Goal: Task Accomplishment & Management: Manage account settings

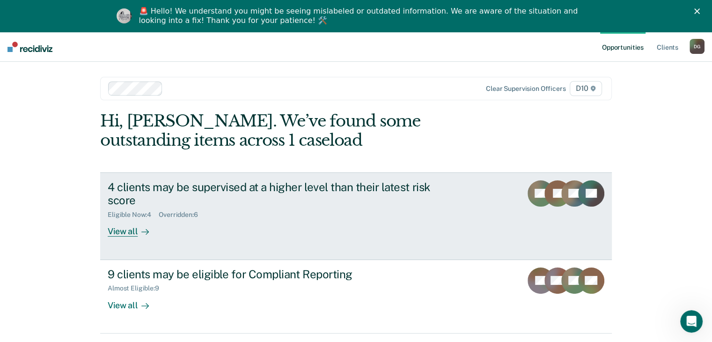
click at [122, 234] on div "View all" at bounding box center [134, 227] width 52 height 18
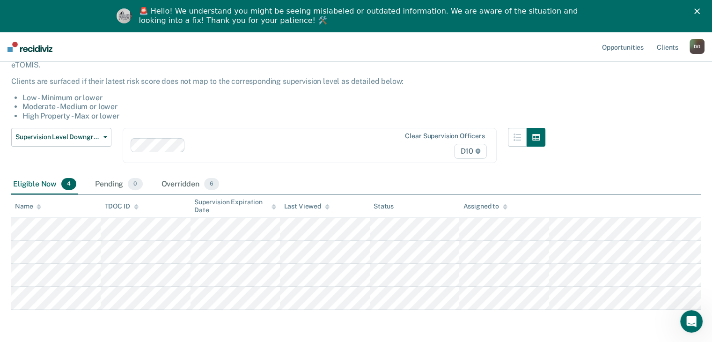
scroll to position [73, 0]
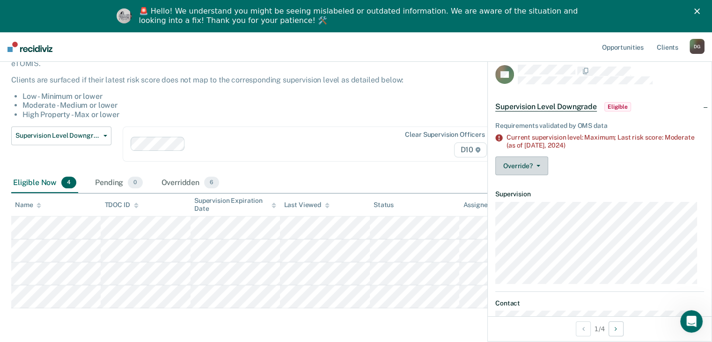
click at [522, 170] on button "Override?" at bounding box center [521, 165] width 53 height 19
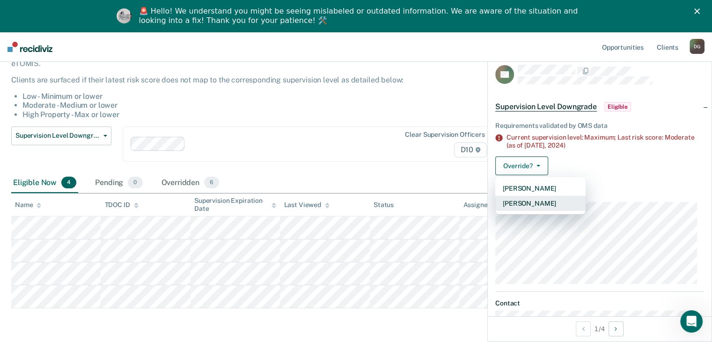
click at [545, 199] on button "[PERSON_NAME]" at bounding box center [540, 203] width 90 height 15
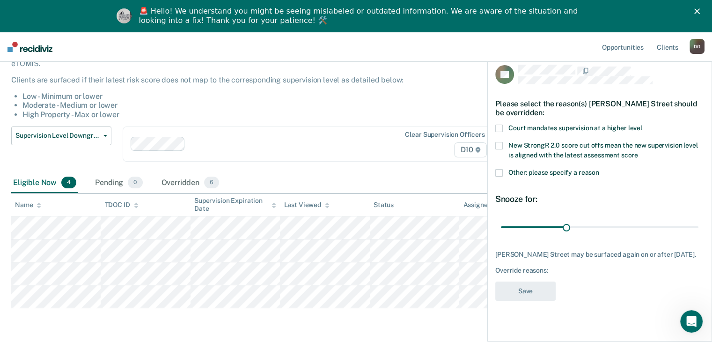
click at [497, 173] on span at bounding box center [498, 172] width 7 height 7
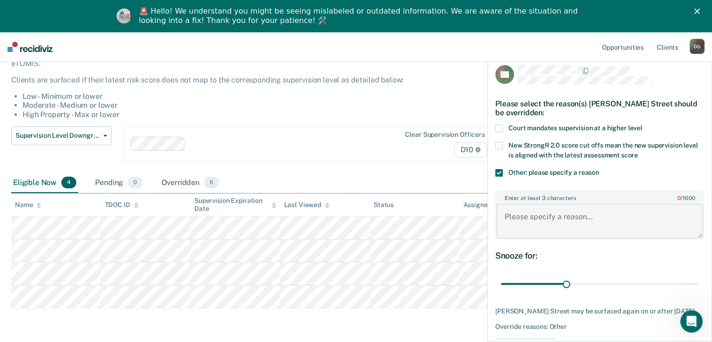
click at [538, 214] on textarea "Enter at least 3 characters 0 / 1600" at bounding box center [599, 221] width 207 height 35
type textarea "offender is actually warrant on bond"
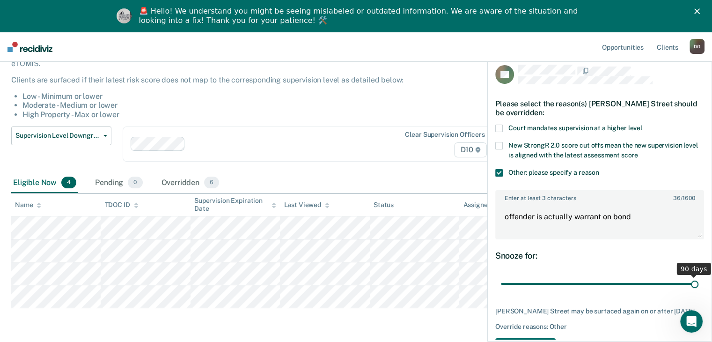
drag, startPoint x: 562, startPoint y: 280, endPoint x: 694, endPoint y: 251, distance: 135.6
type input "90"
click at [694, 276] on input "range" at bounding box center [599, 284] width 197 height 16
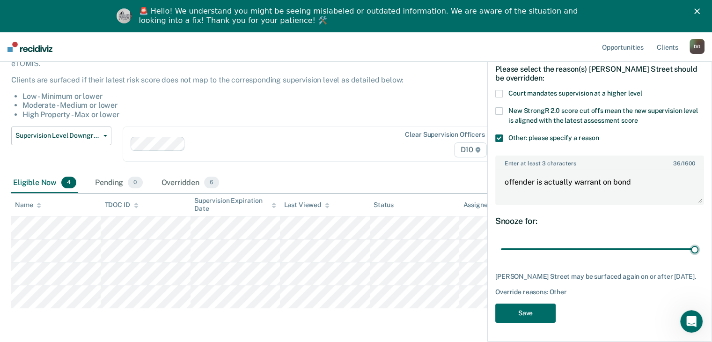
scroll to position [41, 0]
click at [527, 311] on button "Save" at bounding box center [525, 312] width 60 height 19
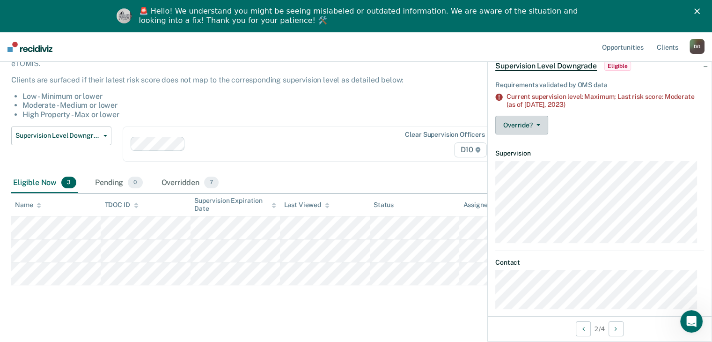
click at [522, 130] on button "Override?" at bounding box center [521, 125] width 53 height 19
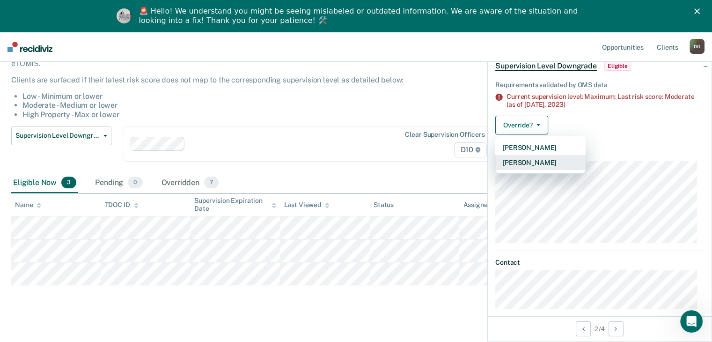
click at [528, 167] on button "[PERSON_NAME]" at bounding box center [540, 162] width 90 height 15
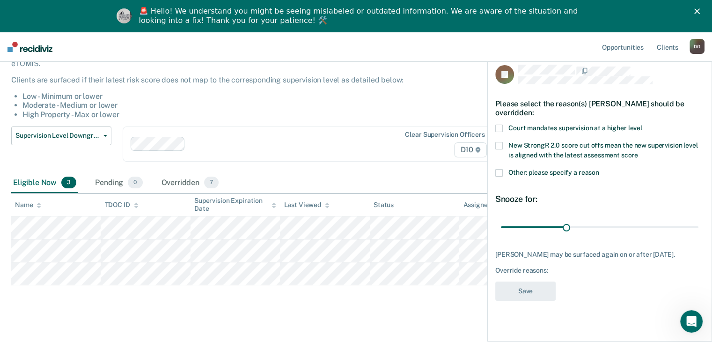
click at [496, 172] on span at bounding box center [498, 172] width 7 height 7
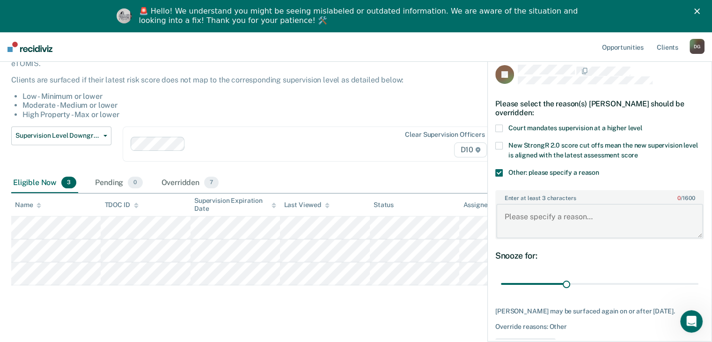
click at [533, 220] on textarea "Enter at least 3 characters 0 / 1600" at bounding box center [599, 221] width 207 height 35
type textarea "warrant on bond goes to court soon"
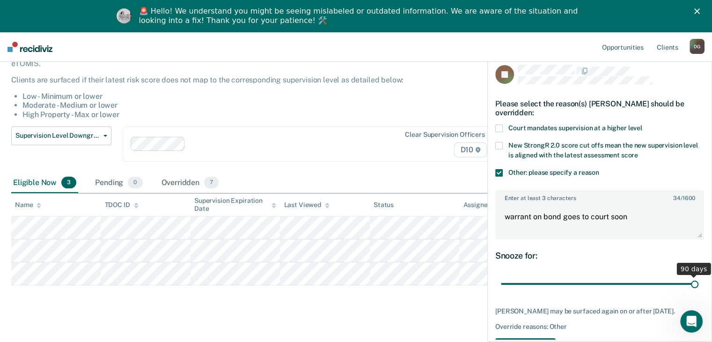
drag, startPoint x: 562, startPoint y: 283, endPoint x: 688, endPoint y: 266, distance: 127.4
type input "90"
click at [688, 276] on input "range" at bounding box center [599, 284] width 197 height 16
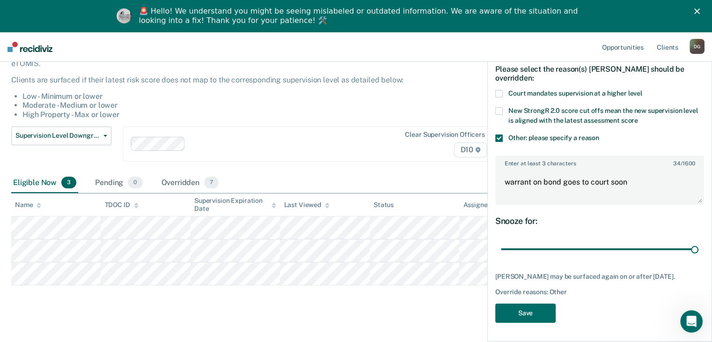
scroll to position [41, 0]
drag, startPoint x: 708, startPoint y: 274, endPoint x: 14, endPoint y: 19, distance: 739.8
click at [518, 309] on button "Save" at bounding box center [525, 312] width 60 height 19
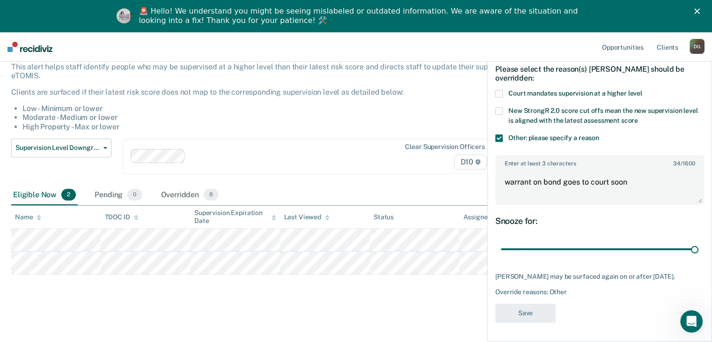
scroll to position [60, 0]
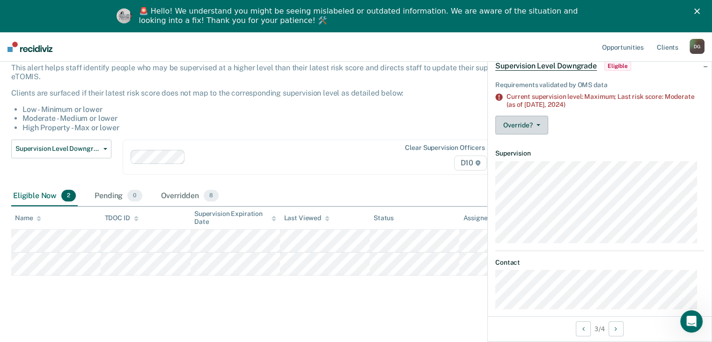
click at [533, 124] on span "button" at bounding box center [535, 125] width 7 height 2
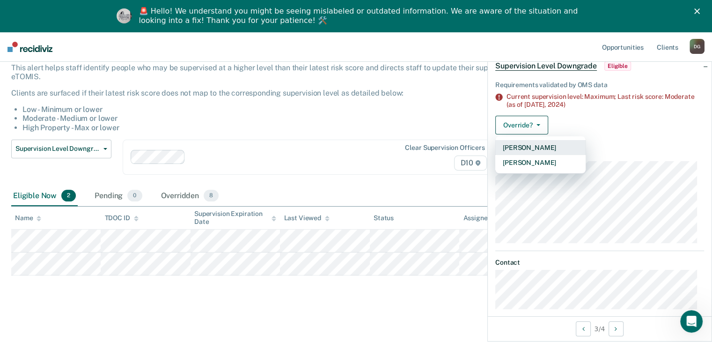
click at [525, 145] on button "[PERSON_NAME]" at bounding box center [540, 147] width 90 height 15
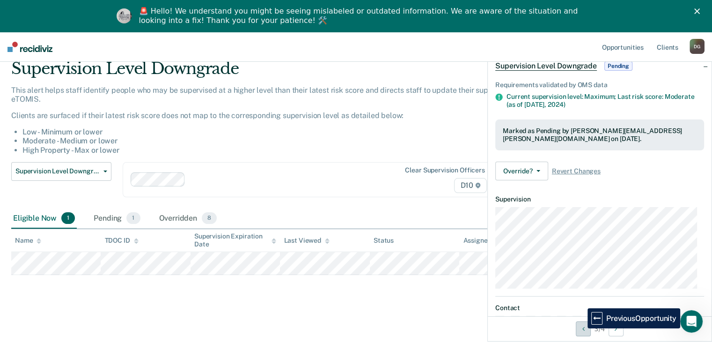
click at [582, 328] on icon "Previous Opportunity" at bounding box center [583, 328] width 2 height 7
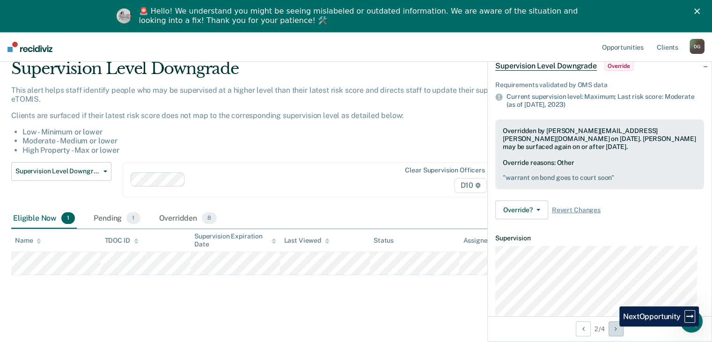
click at [612, 326] on button "Next Opportunity" at bounding box center [615, 328] width 15 height 15
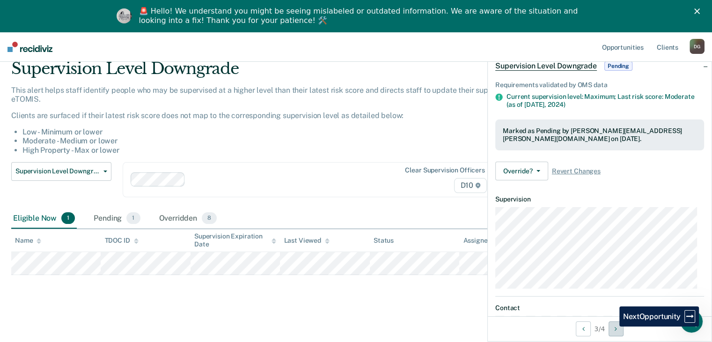
click at [612, 326] on button "Next Opportunity" at bounding box center [615, 328] width 15 height 15
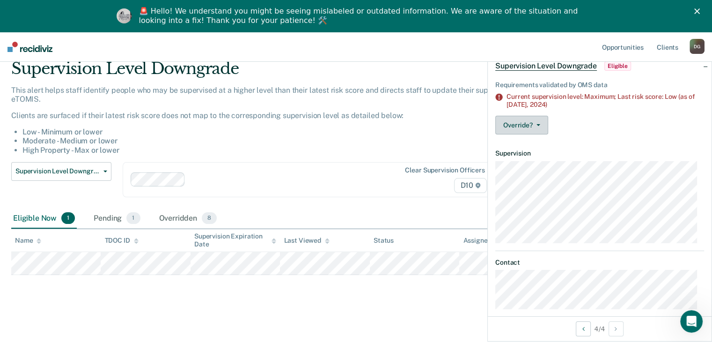
click at [529, 120] on button "Override?" at bounding box center [521, 125] width 53 height 19
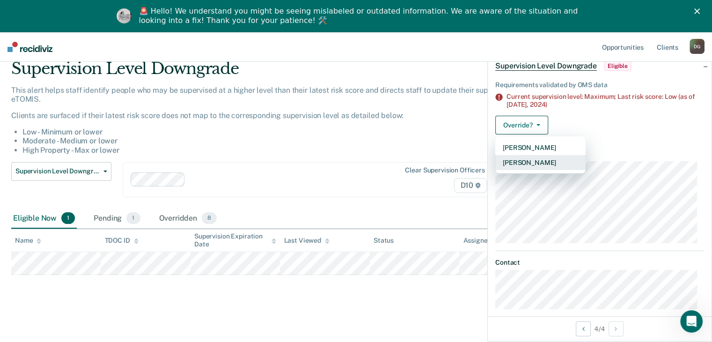
click at [526, 161] on button "[PERSON_NAME]" at bounding box center [540, 162] width 90 height 15
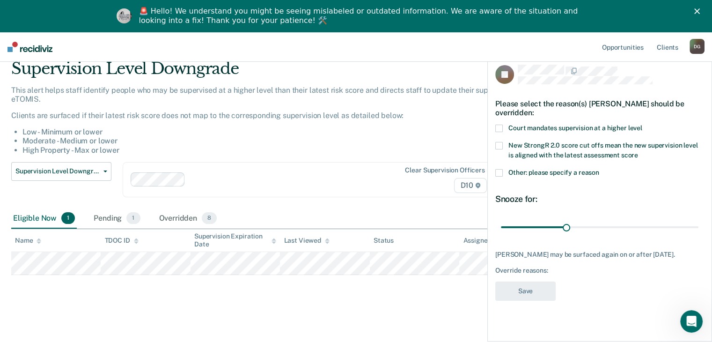
click at [498, 173] on span at bounding box center [498, 172] width 7 height 7
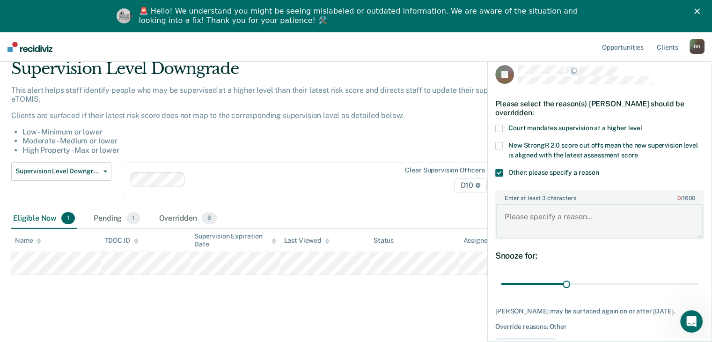
click at [531, 226] on textarea "Enter at least 3 characters 0 / 1600" at bounding box center [599, 221] width 207 height 35
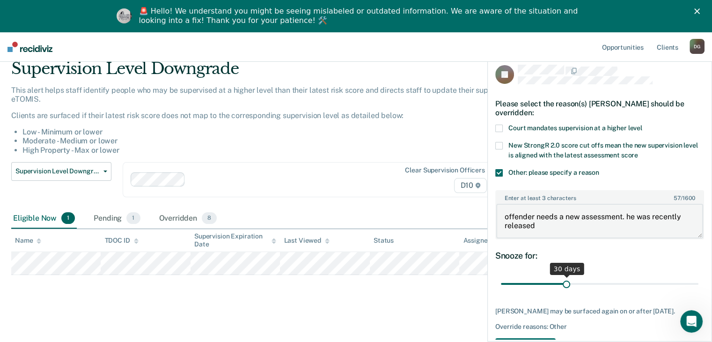
type textarea "offender needs a new assessment. he was recently released"
drag, startPoint x: 560, startPoint y: 281, endPoint x: 694, endPoint y: 270, distance: 133.8
type input "90"
click at [694, 276] on input "range" at bounding box center [599, 284] width 197 height 16
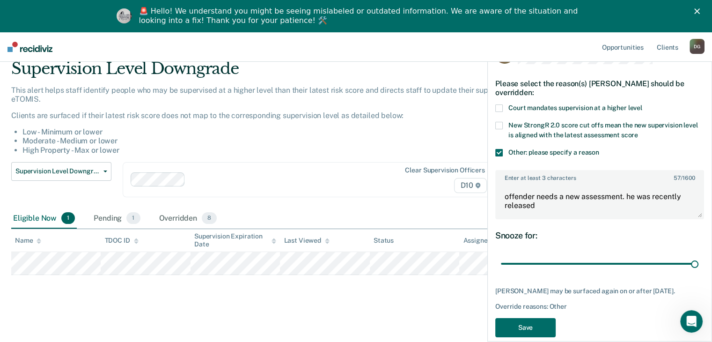
scroll to position [21, 0]
click at [503, 329] on button "Save" at bounding box center [525, 326] width 60 height 19
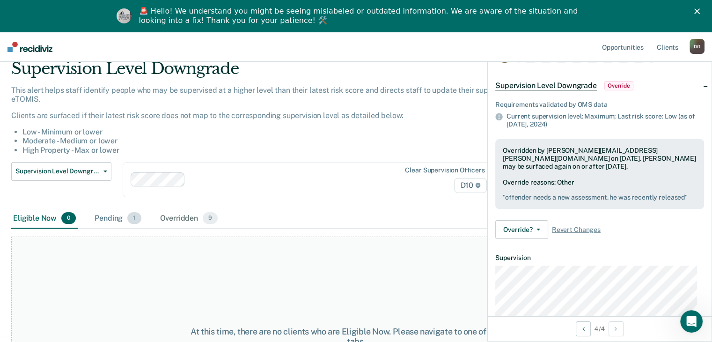
click at [118, 218] on div "Pending 1" at bounding box center [118, 218] width 50 height 21
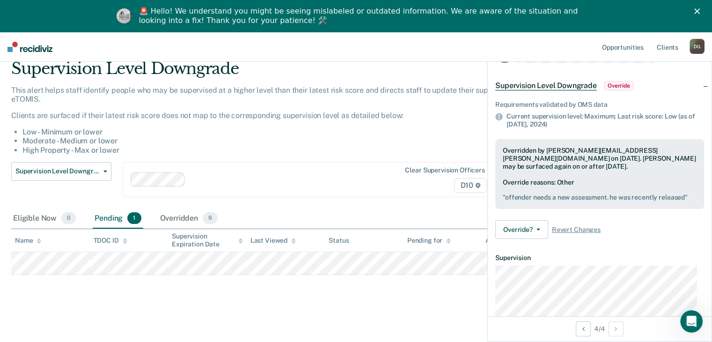
click at [697, 45] on div "D G" at bounding box center [696, 46] width 15 height 15
click at [632, 46] on link "Opportunities" at bounding box center [622, 47] width 45 height 30
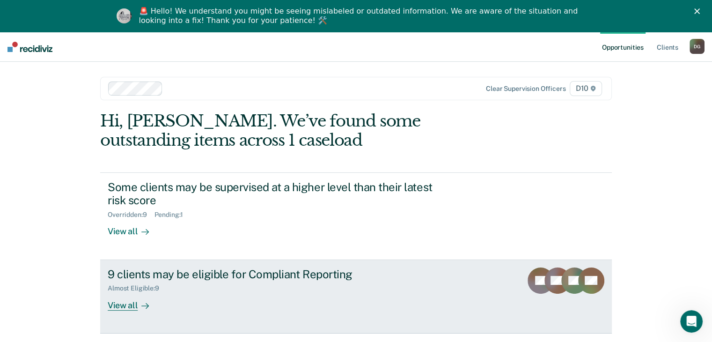
click at [242, 278] on div "9 clients may be eligible for Compliant Reporting" at bounding box center [272, 274] width 328 height 14
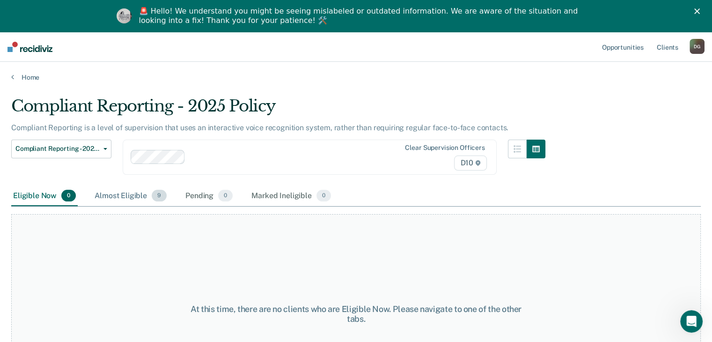
click at [133, 198] on div "Almost Eligible 9" at bounding box center [131, 196] width 76 height 21
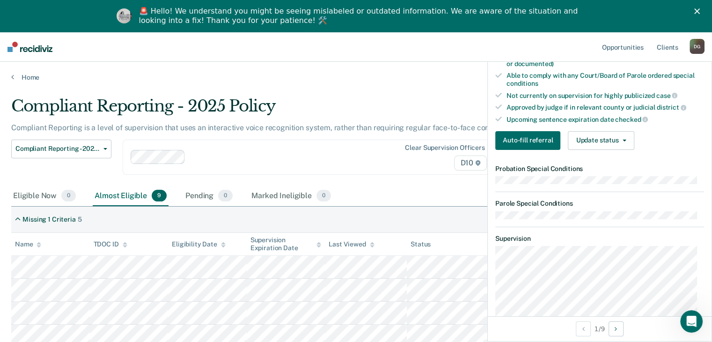
scroll to position [251, 0]
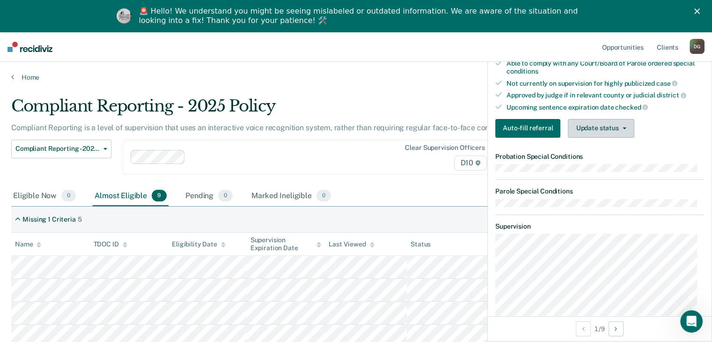
click at [598, 121] on button "Update status" at bounding box center [600, 128] width 66 height 19
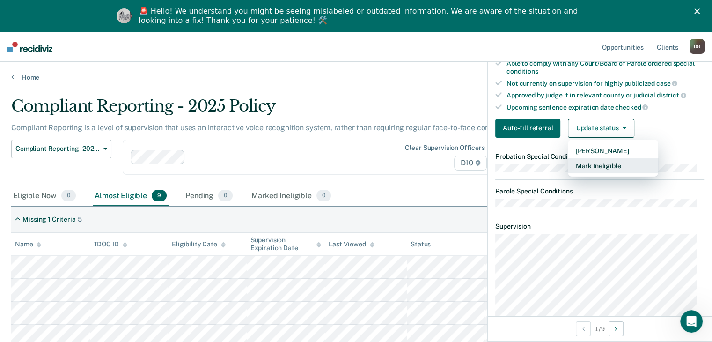
click at [600, 160] on button "Mark Ineligible" at bounding box center [612, 165] width 90 height 15
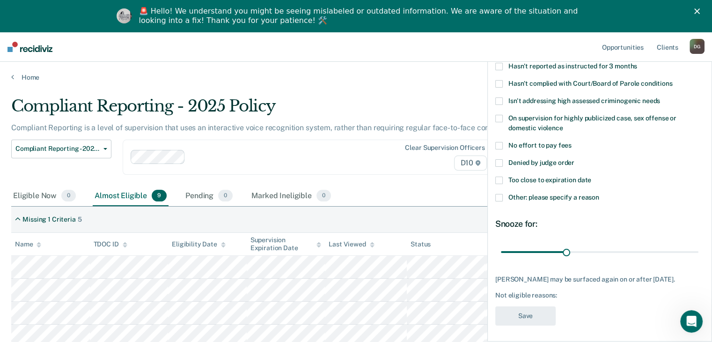
scroll to position [80, 0]
click at [498, 197] on span at bounding box center [498, 195] width 7 height 7
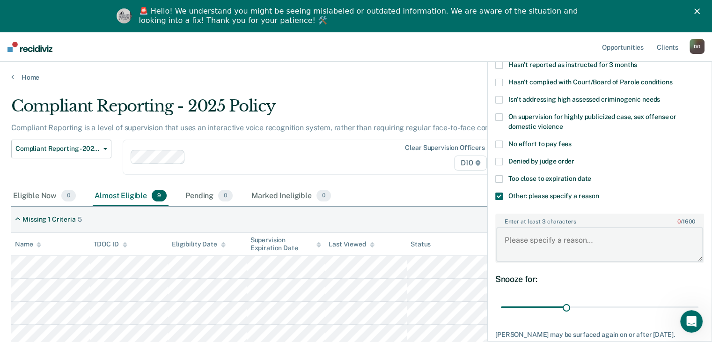
click at [584, 242] on textarea "Enter at least 3 characters 0 / 1600" at bounding box center [599, 244] width 207 height 35
type textarea "offender has stat rape x4"
drag, startPoint x: 563, startPoint y: 307, endPoint x: 696, endPoint y: 281, distance: 135.4
type input "90"
click at [696, 299] on input "range" at bounding box center [599, 307] width 197 height 16
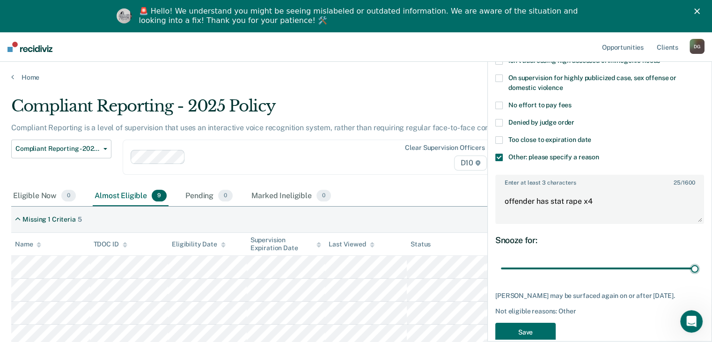
scroll to position [137, 0]
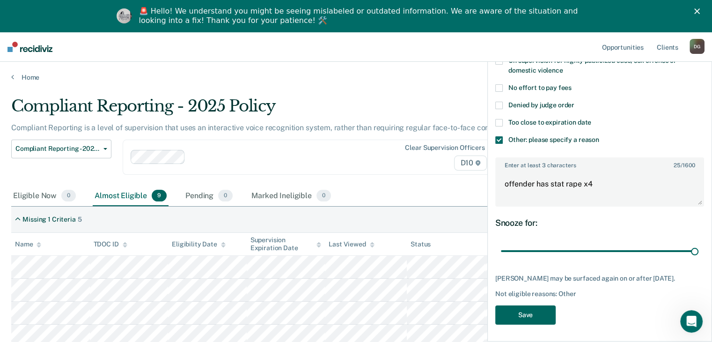
click at [537, 313] on button "Save" at bounding box center [525, 314] width 60 height 19
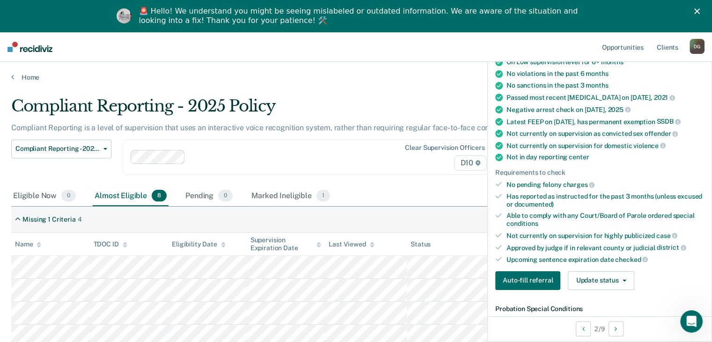
scroll to position [93, 0]
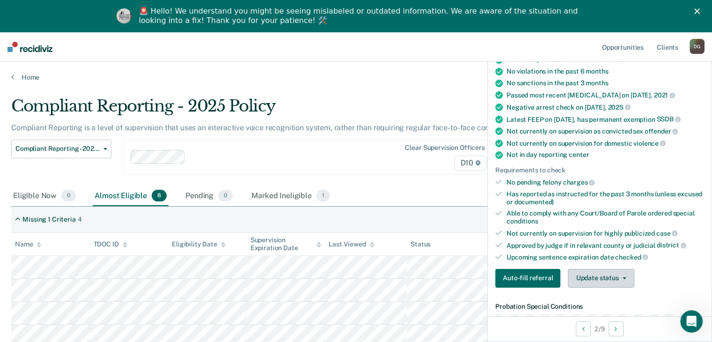
click at [600, 278] on button "Update status" at bounding box center [600, 278] width 66 height 19
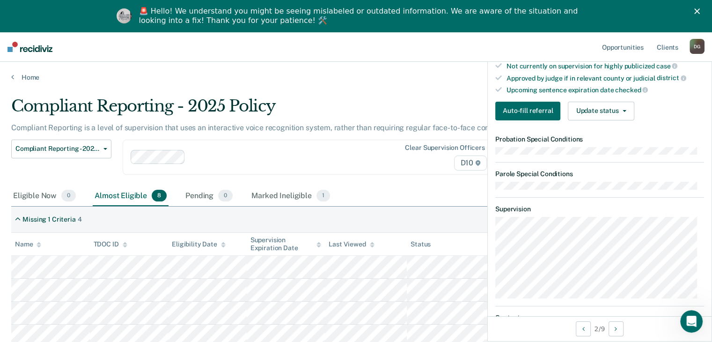
scroll to position [264, 0]
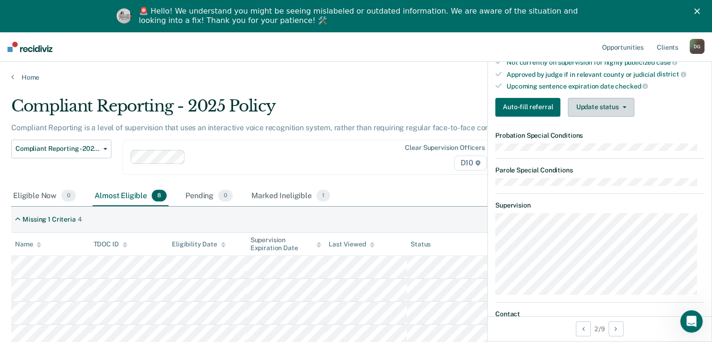
click at [612, 113] on button "Update status" at bounding box center [600, 107] width 66 height 19
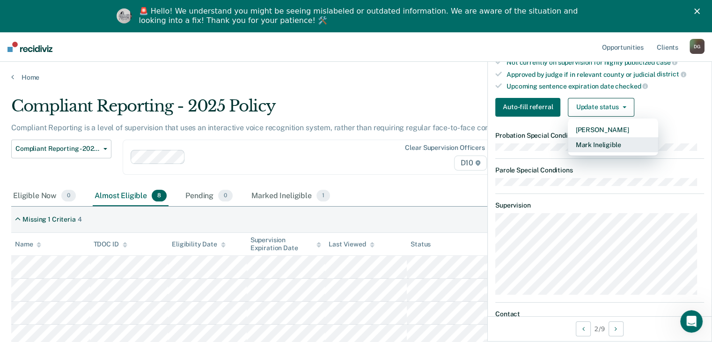
click at [597, 149] on button "Mark Ineligible" at bounding box center [612, 144] width 90 height 15
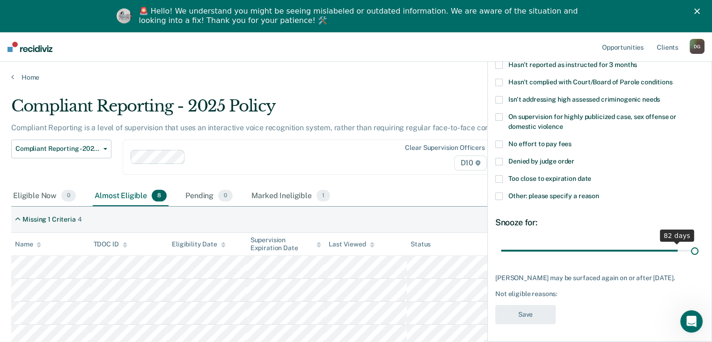
scroll to position [88, 0]
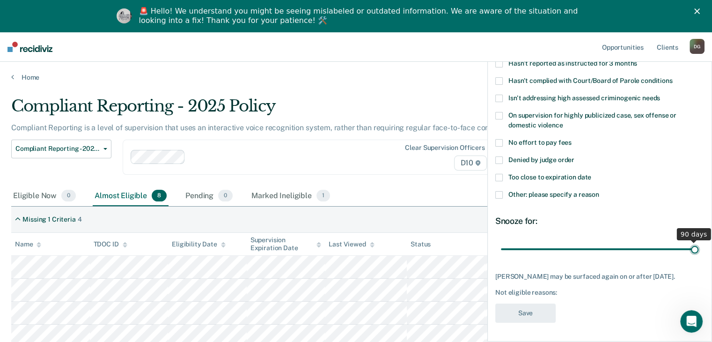
drag, startPoint x: 563, startPoint y: 242, endPoint x: 699, endPoint y: 224, distance: 136.8
type input "90"
click at [698, 241] on input "range" at bounding box center [599, 249] width 197 height 16
click at [494, 189] on div "GC Which of the following requirements has [PERSON_NAME] not met? Has pending f…" at bounding box center [599, 196] width 224 height 286
click at [498, 191] on span at bounding box center [498, 194] width 7 height 7
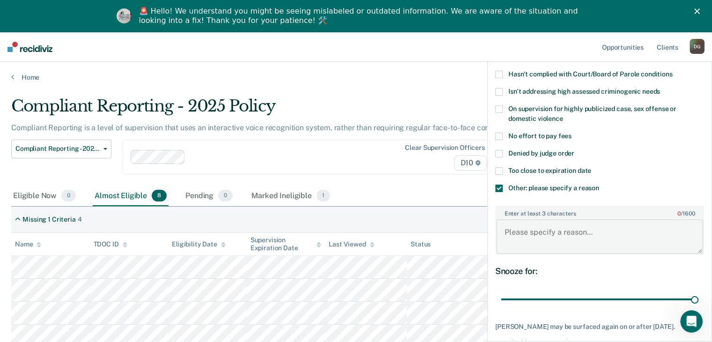
click at [514, 229] on textarea "Enter at least 3 characters 0 / 1600" at bounding box center [599, 236] width 207 height 35
type textarea "offender has aggravated domestic charges"
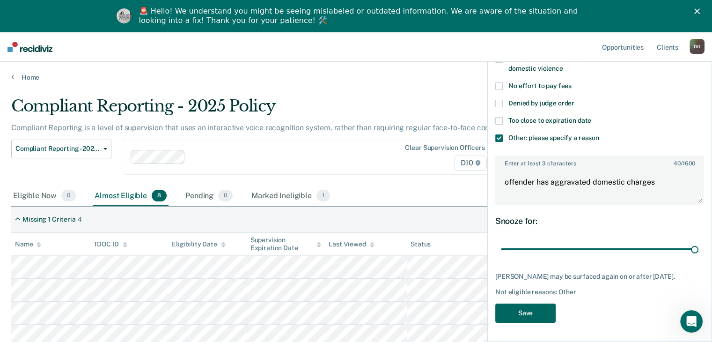
click at [507, 306] on button "Save" at bounding box center [525, 312] width 60 height 19
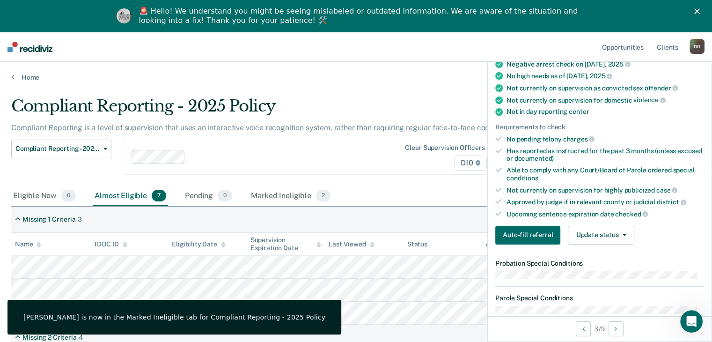
scroll to position [152, 0]
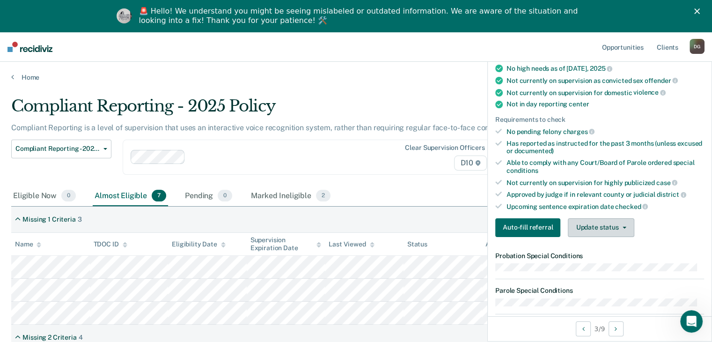
click at [606, 220] on button "Update status" at bounding box center [600, 227] width 66 height 19
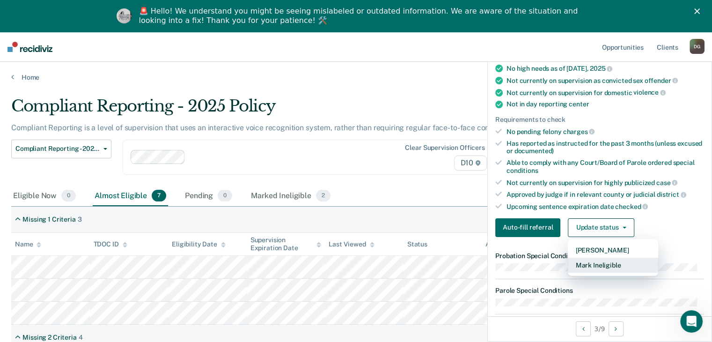
click at [606, 265] on button "Mark Ineligible" at bounding box center [612, 264] width 90 height 15
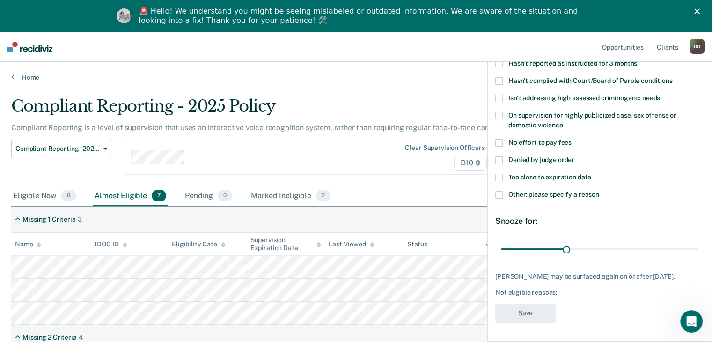
click at [499, 191] on span at bounding box center [498, 194] width 7 height 7
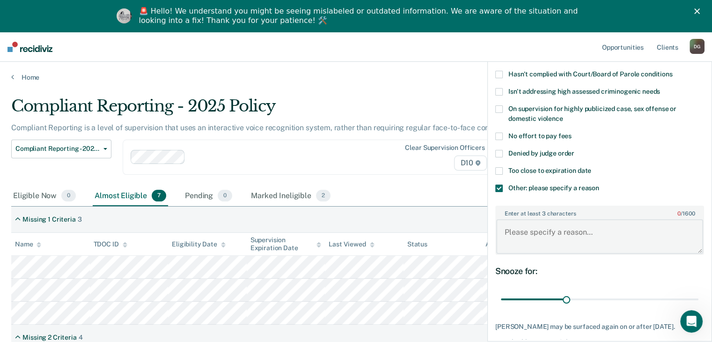
click at [540, 237] on textarea "Enter at least 3 characters 0 / 1600" at bounding box center [599, 236] width 207 height 35
type textarea "i"
type textarea "does not pay on court cost regularly"
drag, startPoint x: 561, startPoint y: 298, endPoint x: 692, endPoint y: 272, distance: 133.6
type input "90"
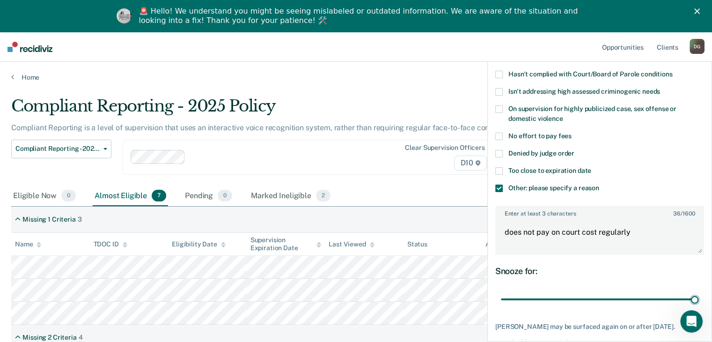
click at [692, 291] on input "range" at bounding box center [599, 299] width 197 height 16
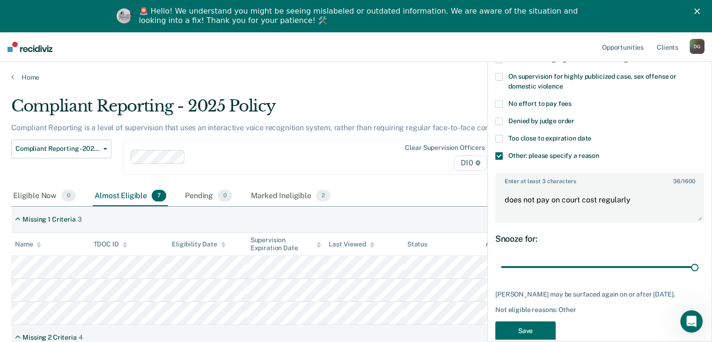
scroll to position [144, 0]
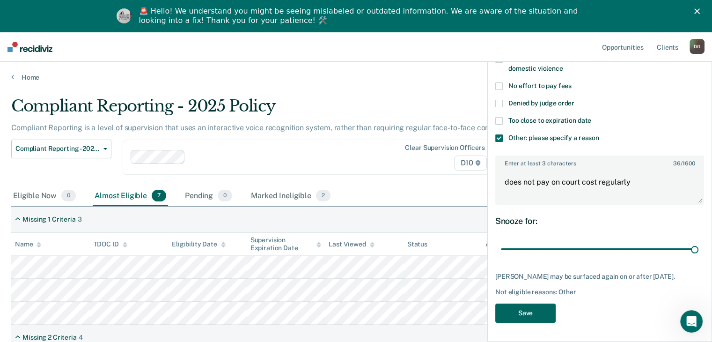
click at [535, 310] on button "Save" at bounding box center [525, 312] width 60 height 19
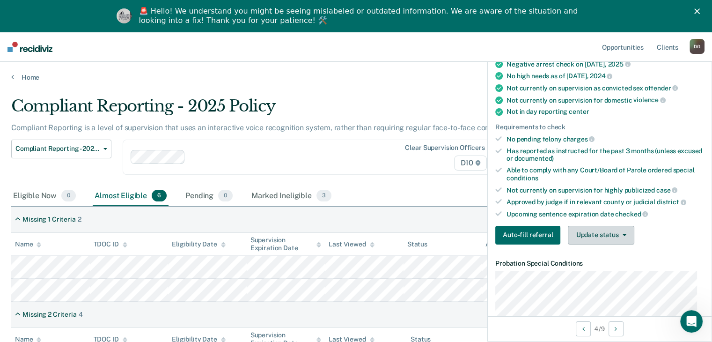
click at [593, 229] on button "Update status" at bounding box center [600, 234] width 66 height 19
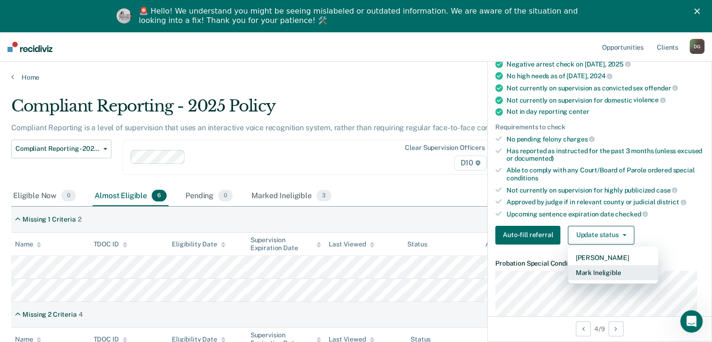
click at [593, 270] on button "Mark Ineligible" at bounding box center [612, 272] width 90 height 15
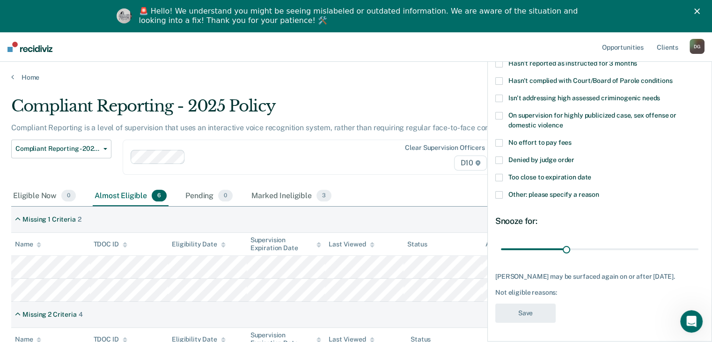
click at [498, 191] on span at bounding box center [498, 194] width 7 height 7
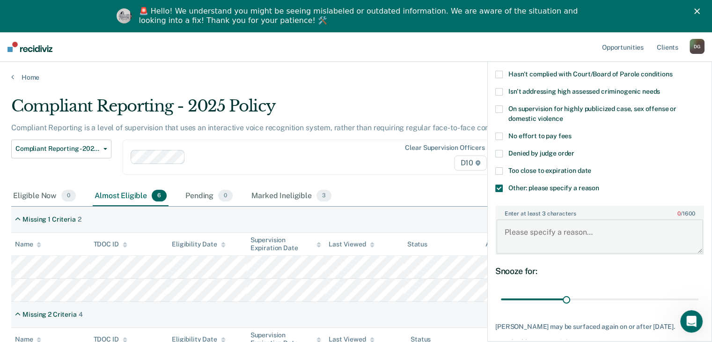
click at [558, 233] on textarea "Enter at least 3 characters 0 / 1600" at bounding box center [599, 236] width 207 height 35
type textarea "drug court aftercare requires a [MEDICAL_DATA] monthly"
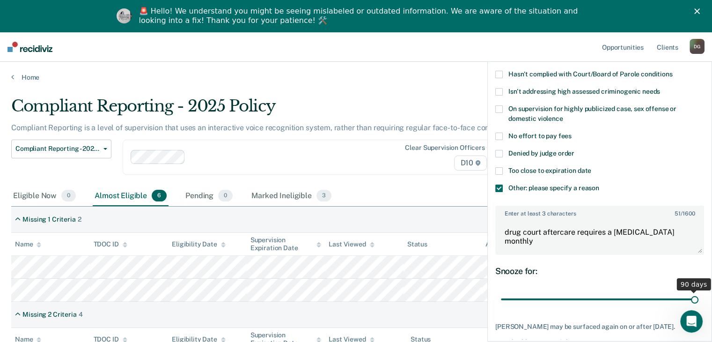
drag, startPoint x: 563, startPoint y: 296, endPoint x: 690, endPoint y: 300, distance: 127.3
type input "90"
click at [690, 300] on input "range" at bounding box center [599, 299] width 197 height 16
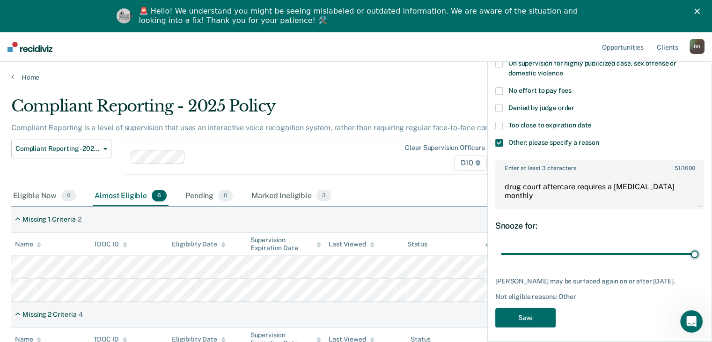
scroll to position [144, 0]
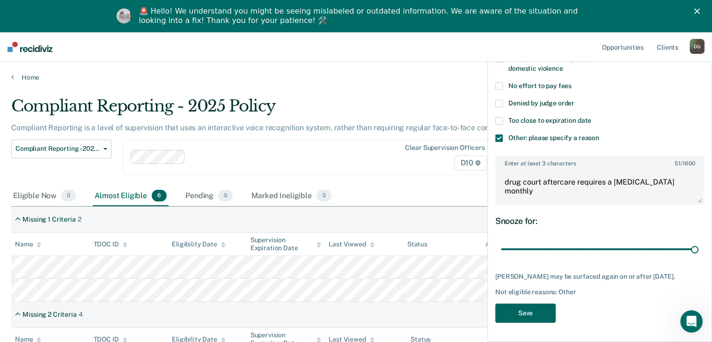
click at [541, 317] on button "Save" at bounding box center [525, 312] width 60 height 19
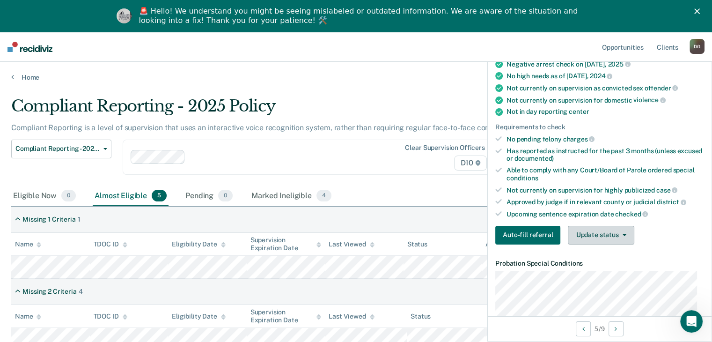
click at [600, 230] on button "Update status" at bounding box center [600, 234] width 66 height 19
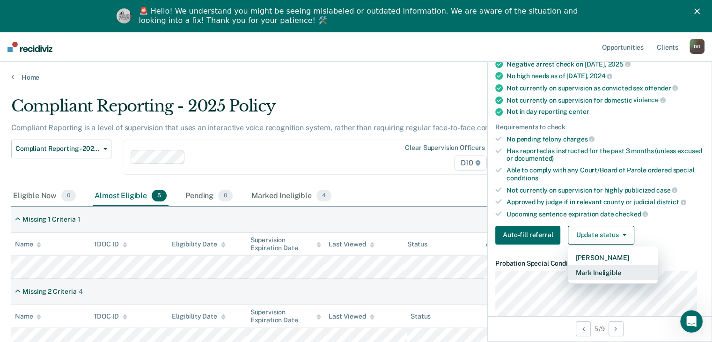
click at [601, 265] on button "Mark Ineligible" at bounding box center [612, 272] width 90 height 15
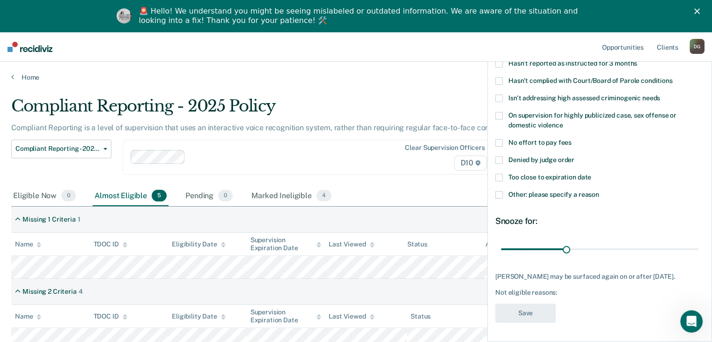
click at [497, 191] on span at bounding box center [498, 194] width 7 height 7
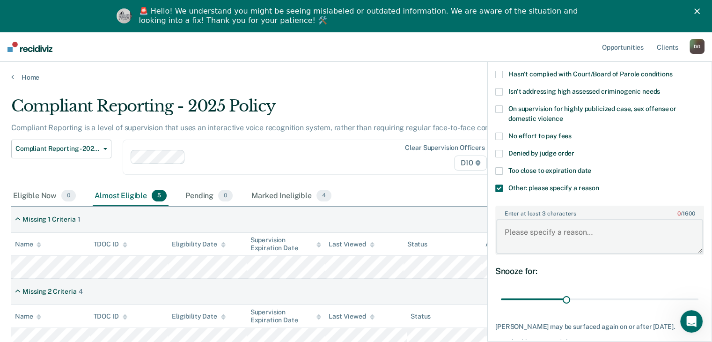
click at [545, 229] on textarea "Enter at least 3 characters 0 / 1600" at bounding box center [599, 236] width 207 height 35
type textarea "offender has domestic charges"
drag, startPoint x: 563, startPoint y: 296, endPoint x: 690, endPoint y: 294, distance: 127.3
type input "90"
click at [690, 294] on input "range" at bounding box center [599, 299] width 197 height 16
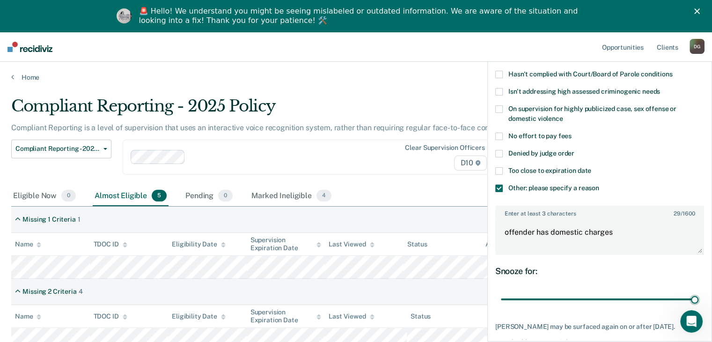
scroll to position [144, 0]
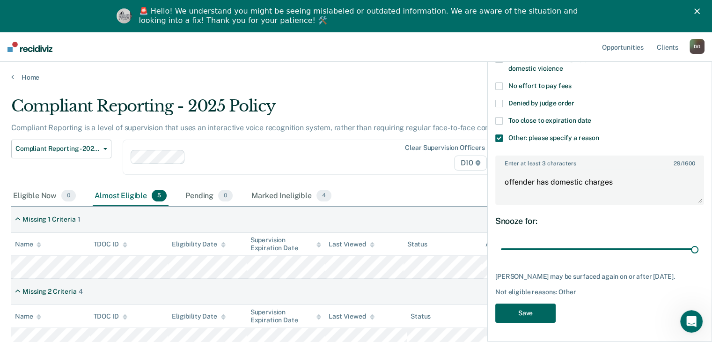
click at [524, 307] on button "Save" at bounding box center [525, 312] width 60 height 19
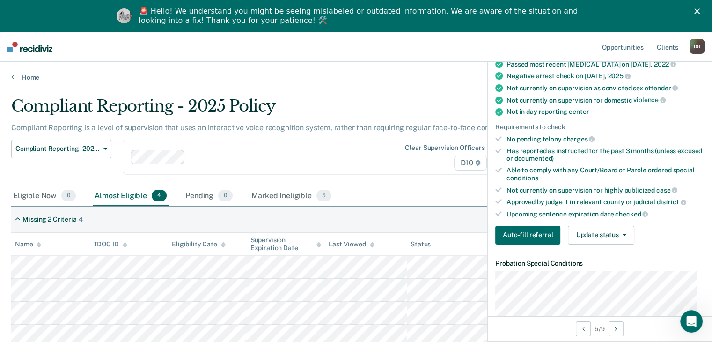
scroll to position [156, 0]
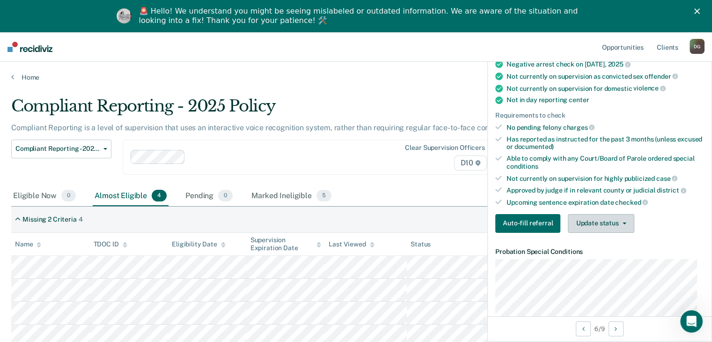
click at [624, 218] on button "Update status" at bounding box center [600, 223] width 66 height 19
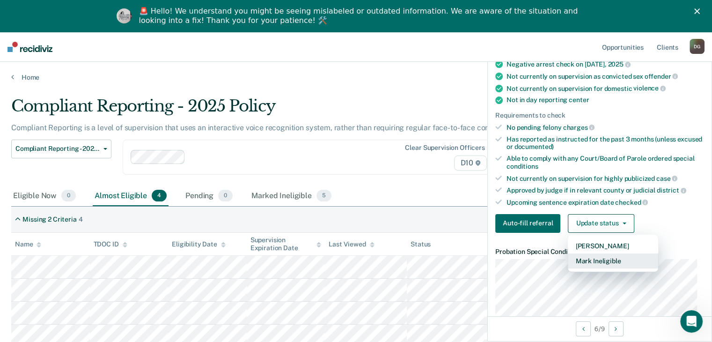
click at [602, 253] on button "Mark Ineligible" at bounding box center [612, 260] width 90 height 15
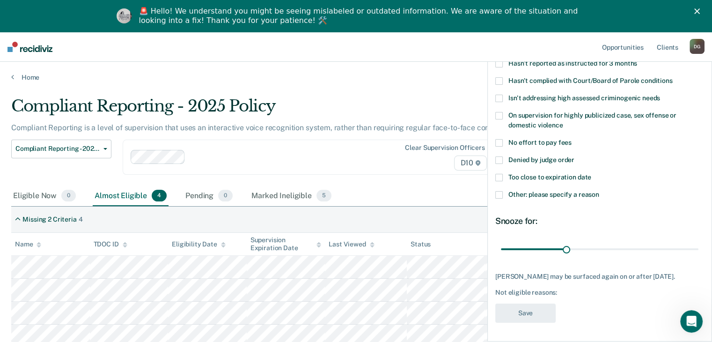
click at [497, 191] on span at bounding box center [498, 194] width 7 height 7
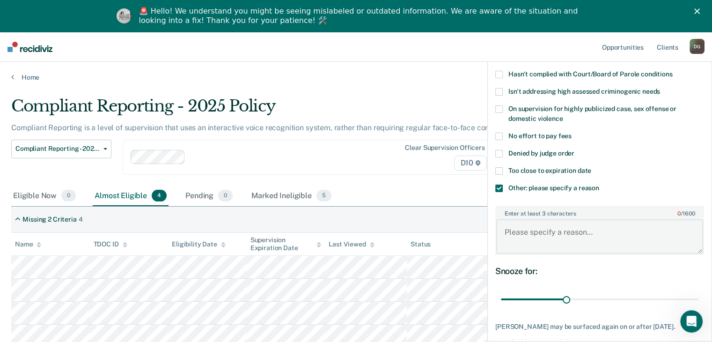
click at [599, 232] on textarea "Enter at least 3 characters 0 / 1600" at bounding box center [599, 236] width 207 height 35
type textarea "court requires monthly reporting"
drag, startPoint x: 561, startPoint y: 295, endPoint x: 693, endPoint y: 286, distance: 131.7
type input "90"
click at [693, 291] on input "range" at bounding box center [599, 299] width 197 height 16
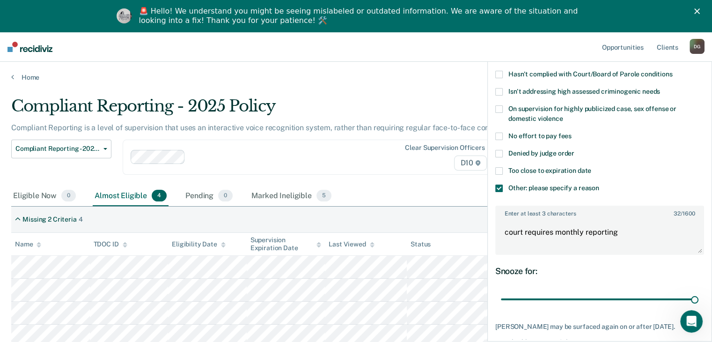
scroll to position [144, 0]
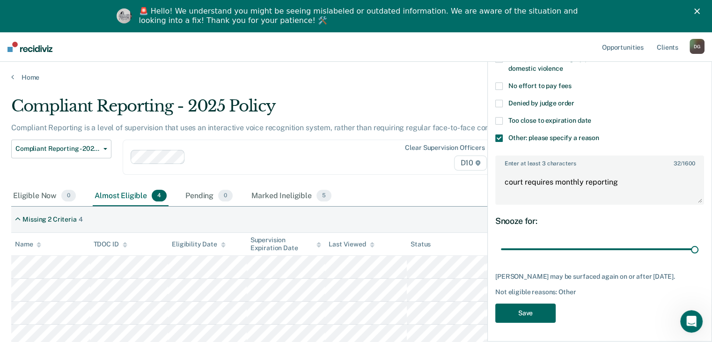
click at [518, 313] on button "Save" at bounding box center [525, 312] width 60 height 19
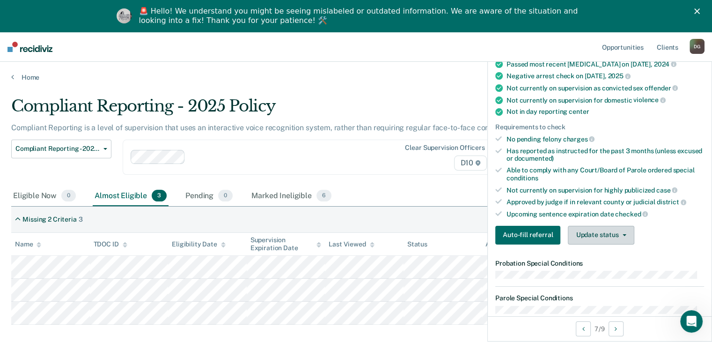
click at [618, 225] on button "Update status" at bounding box center [600, 234] width 66 height 19
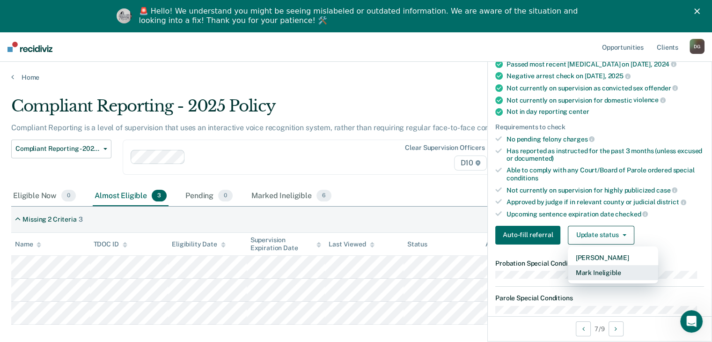
click at [612, 272] on button "Mark Ineligible" at bounding box center [612, 272] width 90 height 15
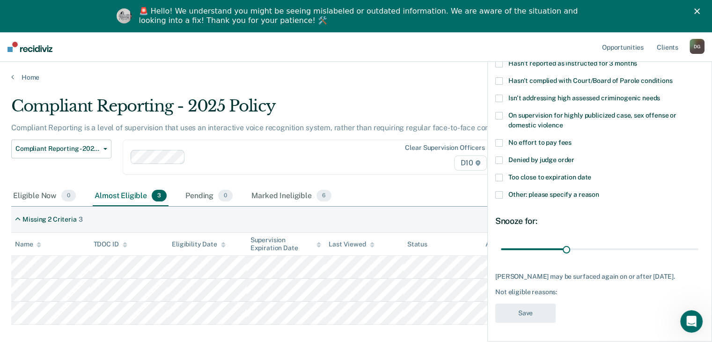
scroll to position [88, 0]
click at [499, 191] on span at bounding box center [498, 194] width 7 height 7
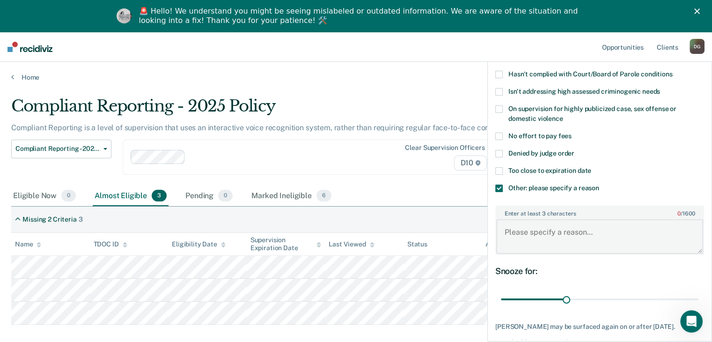
click at [560, 233] on textarea "Enter at least 3 characters 0 / 1600" at bounding box center [599, 236] width 207 height 35
type textarea "does not pay regularly on court cost"
drag, startPoint x: 563, startPoint y: 298, endPoint x: 693, endPoint y: 301, distance: 130.1
type input "90"
click at [693, 301] on input "range" at bounding box center [599, 299] width 197 height 16
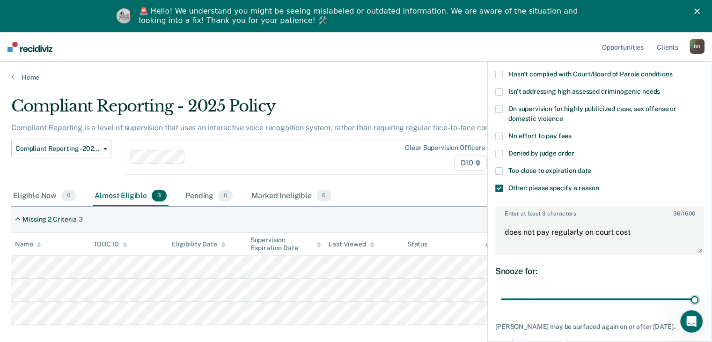
scroll to position [144, 0]
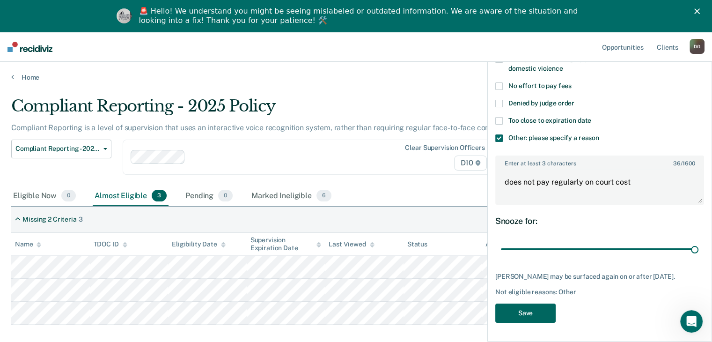
click at [534, 311] on button "Save" at bounding box center [525, 312] width 60 height 19
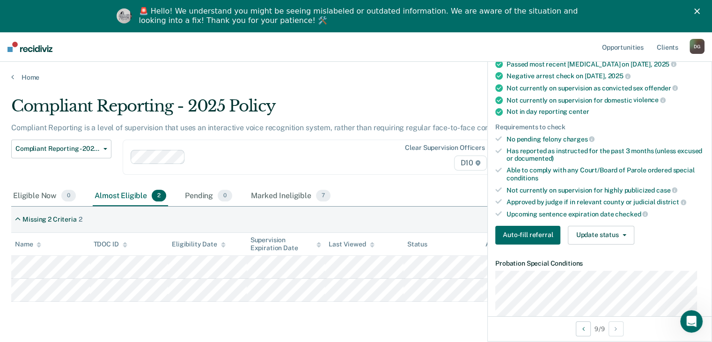
click at [633, 229] on div "Auto-fill referral Update status [PERSON_NAME] Mark Ineligible" at bounding box center [599, 234] width 209 height 19
click at [616, 233] on button "Update status" at bounding box center [600, 234] width 66 height 19
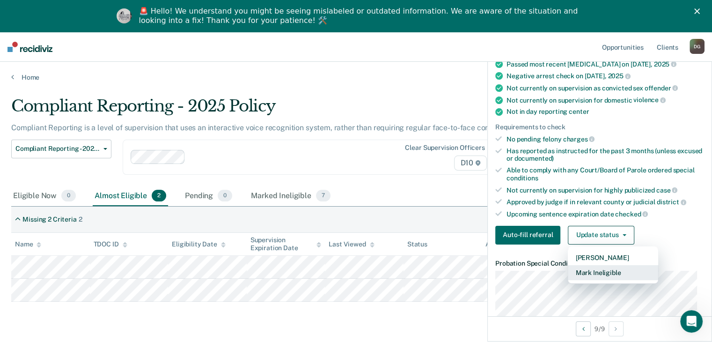
click at [609, 267] on button "Mark Ineligible" at bounding box center [612, 272] width 90 height 15
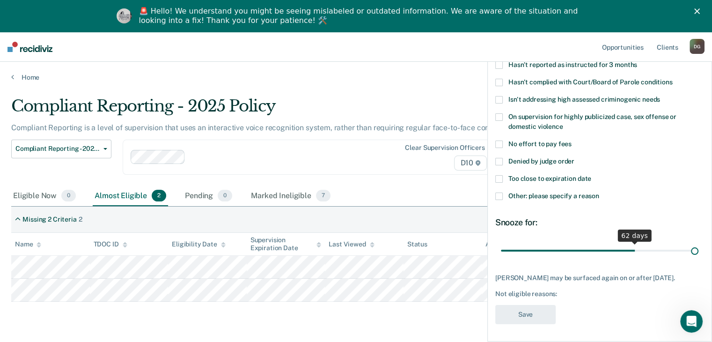
scroll to position [88, 0]
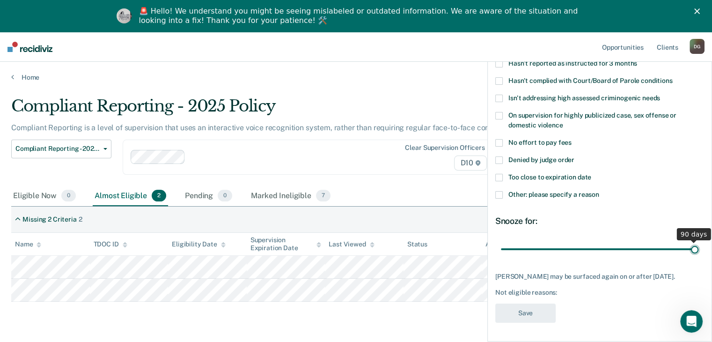
drag, startPoint x: 564, startPoint y: 242, endPoint x: 696, endPoint y: 225, distance: 133.5
type input "90"
click at [696, 241] on input "range" at bounding box center [599, 249] width 197 height 16
click at [497, 191] on span at bounding box center [498, 194] width 7 height 7
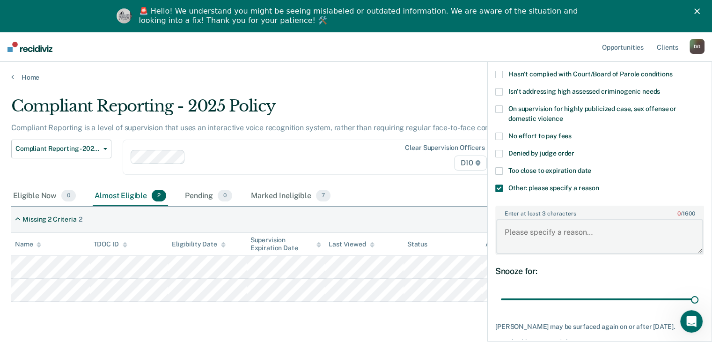
click at [531, 236] on textarea "Enter at least 3 characters 0 / 1600" at bounding box center [599, 236] width 207 height 35
type textarea "offender is required to complete a monthly [MEDICAL_DATA]."
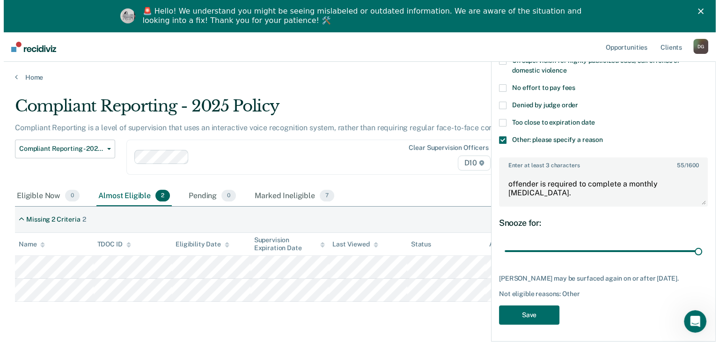
scroll to position [144, 0]
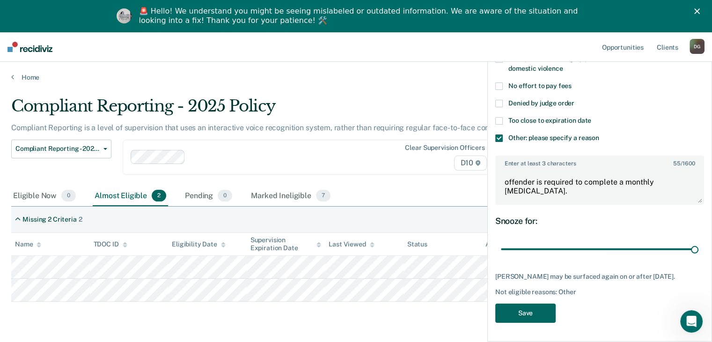
click at [518, 313] on button "Save" at bounding box center [525, 312] width 60 height 19
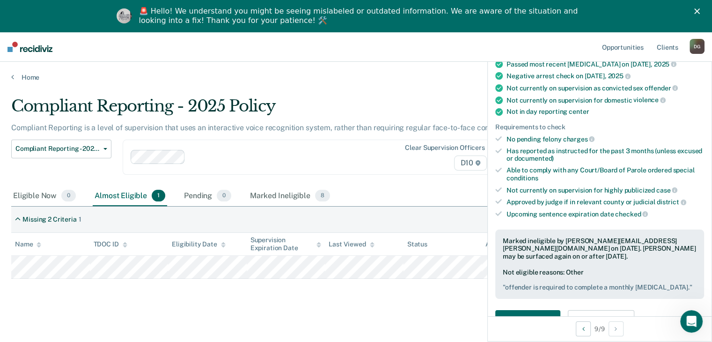
click at [699, 12] on polygon "Close" at bounding box center [697, 11] width 6 height 6
